Goal: Navigation & Orientation: Find specific page/section

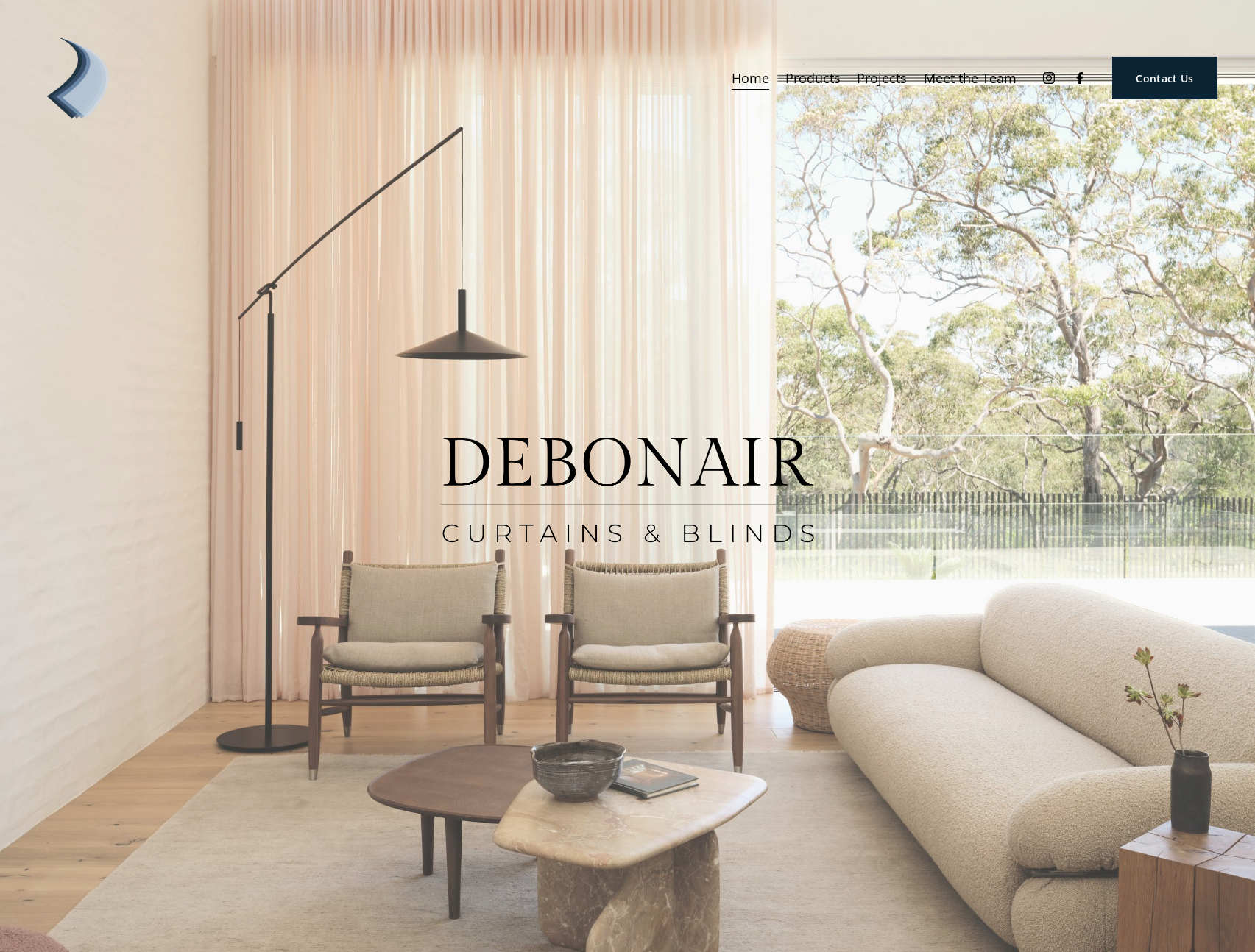
click at [0, 0] on span "Blinds" at bounding box center [0, 0] width 0 height 0
click at [0, 0] on span "Home automation" at bounding box center [0, 0] width 0 height 0
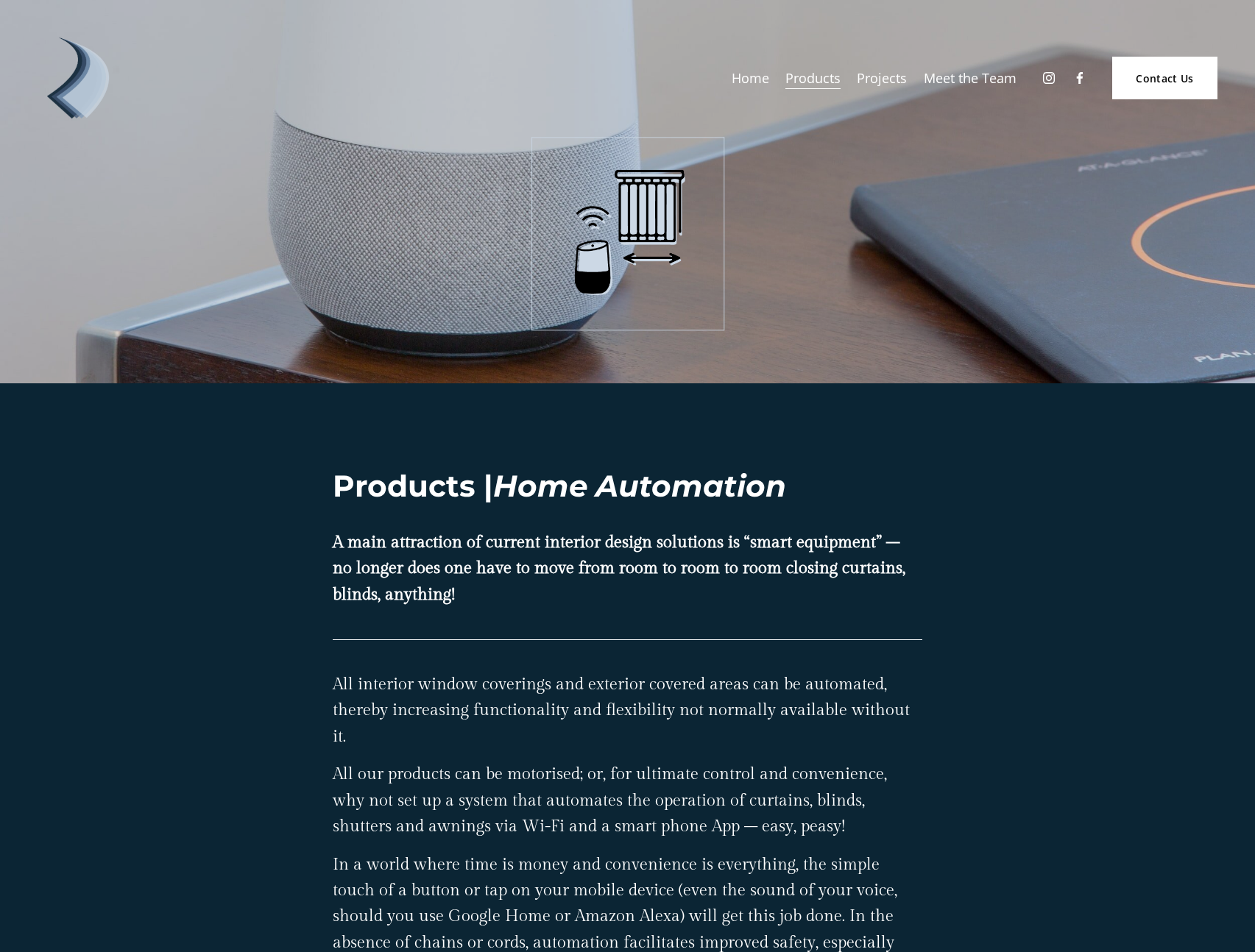
click at [885, 81] on link "Projects" at bounding box center [881, 78] width 50 height 26
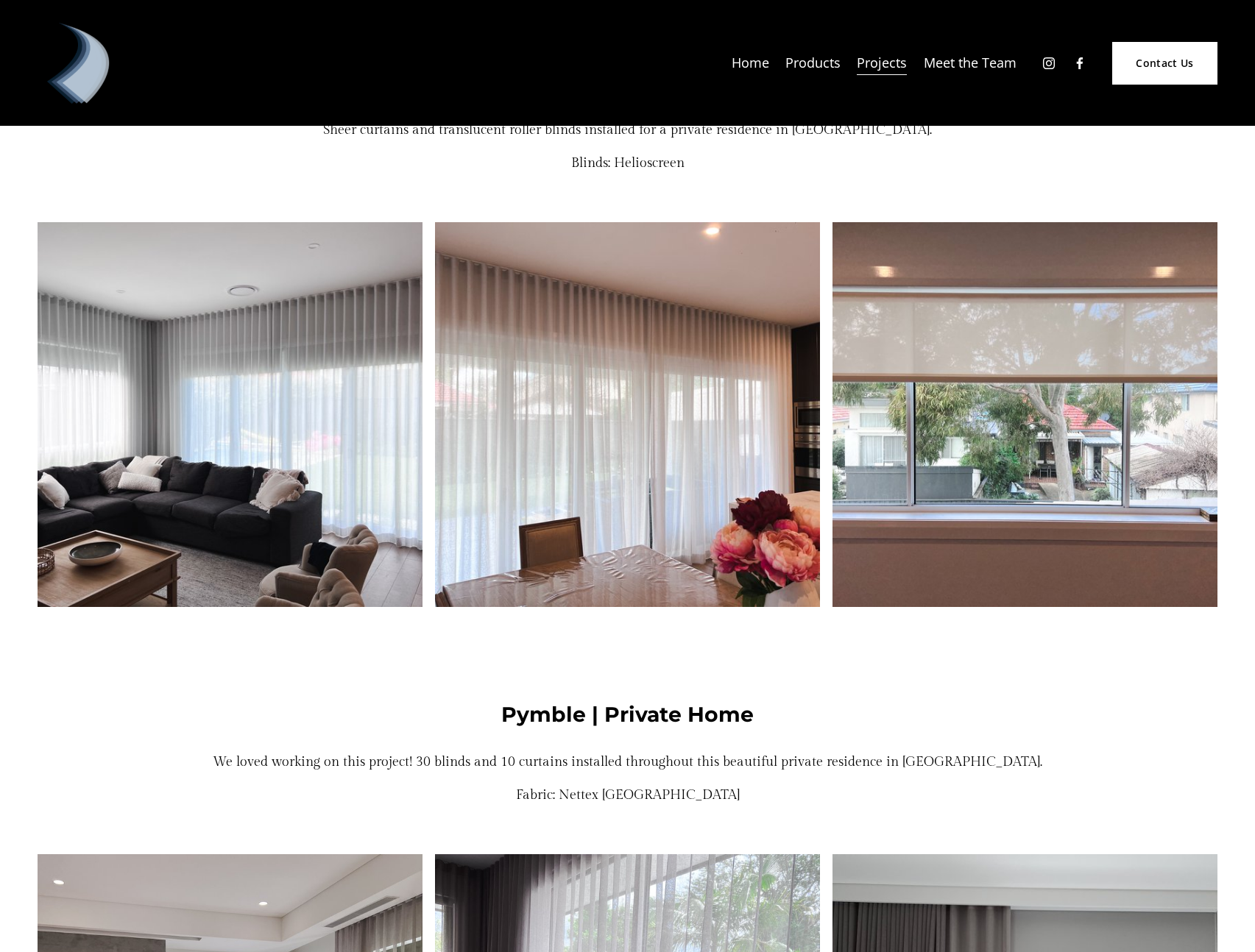
scroll to position [4726, 0]
